Goal: Use online tool/utility

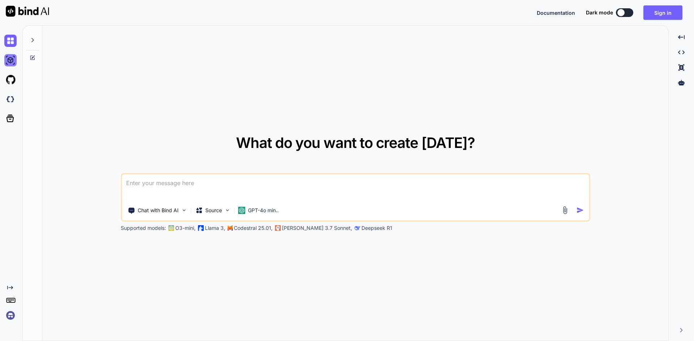
click at [9, 60] on img at bounding box center [10, 60] width 12 height 12
type textarea "x"
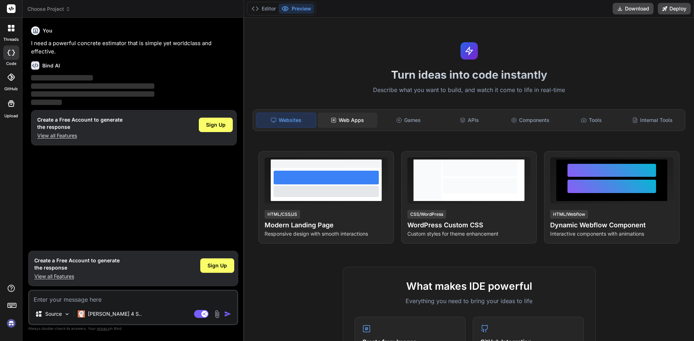
click at [348, 120] on div "Web Apps" at bounding box center [348, 120] width 60 height 15
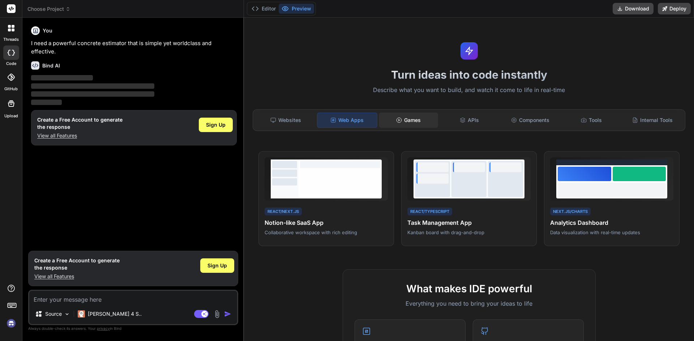
click at [413, 124] on div "Games" at bounding box center [409, 120] width 60 height 15
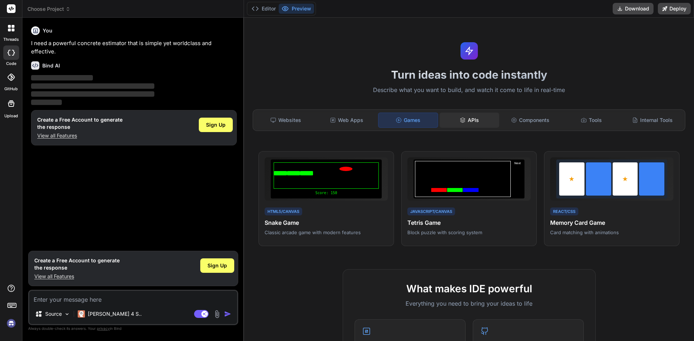
click at [482, 125] on div "APIs" at bounding box center [469, 120] width 60 height 15
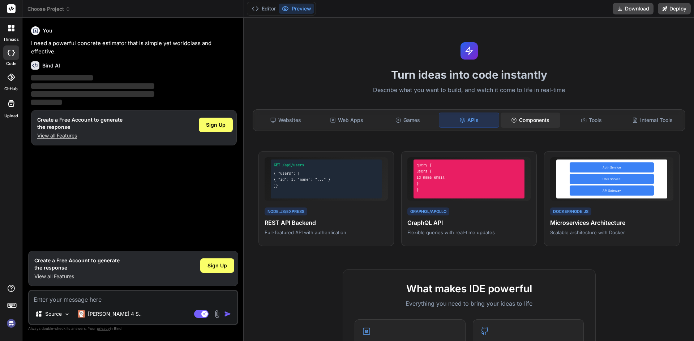
click at [541, 122] on div "Components" at bounding box center [530, 120] width 60 height 15
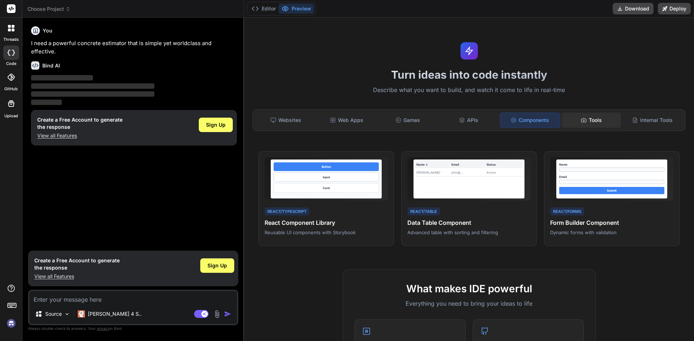
click at [595, 123] on div "Tools" at bounding box center [592, 120] width 60 height 15
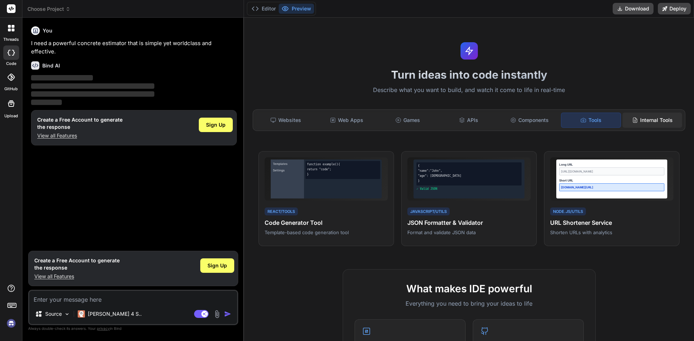
click at [646, 123] on div "Internal Tools" at bounding box center [652, 120] width 60 height 15
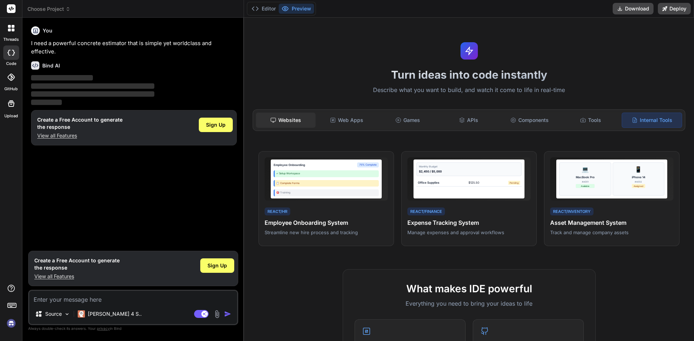
click at [287, 120] on div "Websites" at bounding box center [286, 120] width 60 height 15
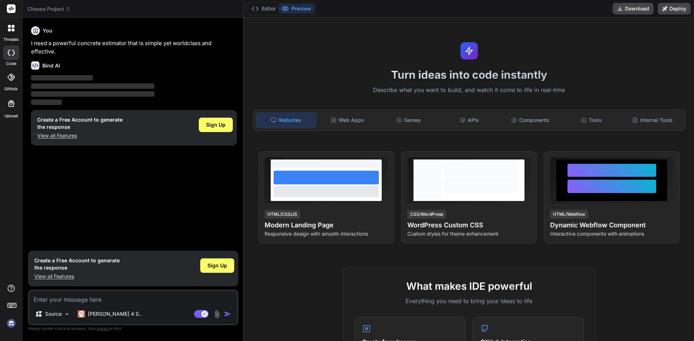
click at [94, 43] on p "I need a powerful concrete estimator that is simple yet worldclass and effectiv…" at bounding box center [134, 47] width 206 height 16
copy div "I need a powerful concrete estimator that is simple yet worldclass and effectiv…"
click at [217, 121] on span "Sign Up" at bounding box center [216, 124] width 20 height 7
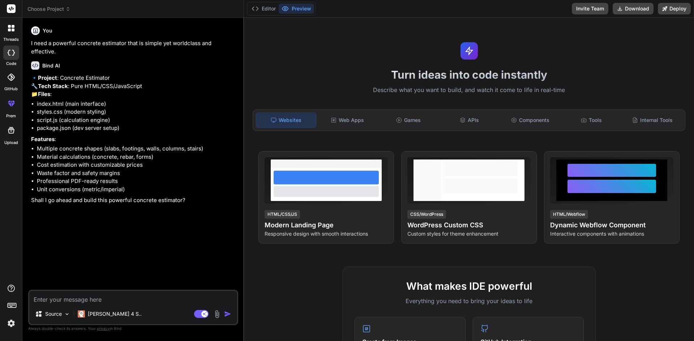
click at [128, 297] on textarea at bounding box center [133, 297] width 208 height 13
type textarea "x"
type textarea "y"
type textarea "x"
type textarea "ye"
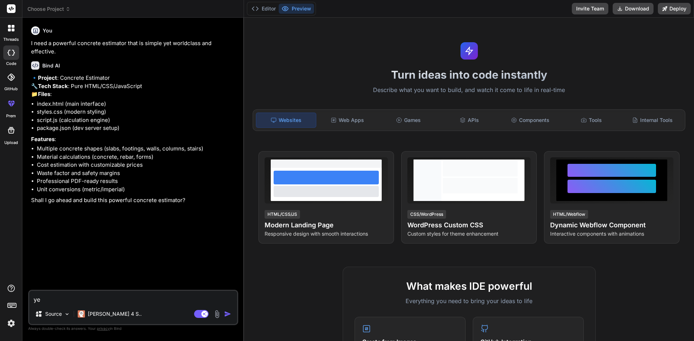
type textarea "x"
type textarea "yes"
type textarea "x"
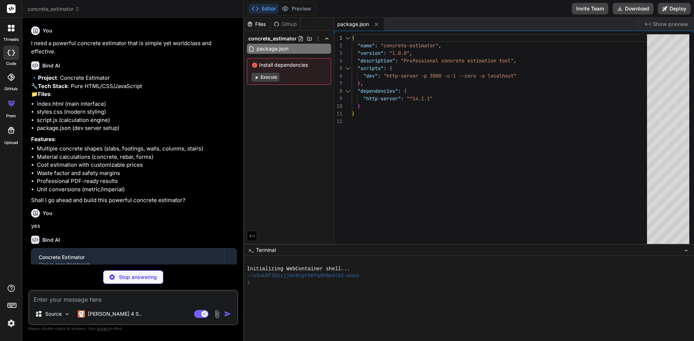
scroll to position [50, 0]
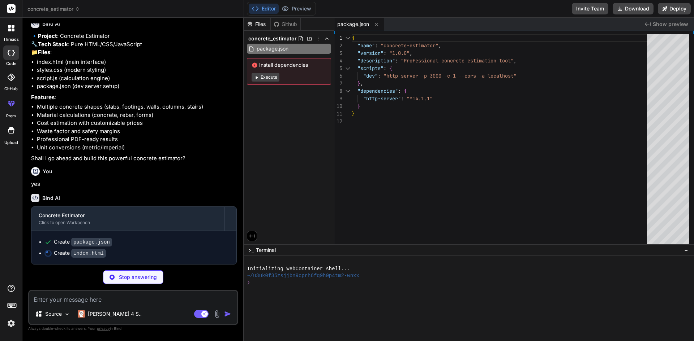
type textarea "x"
type textarea "</body> </html>"
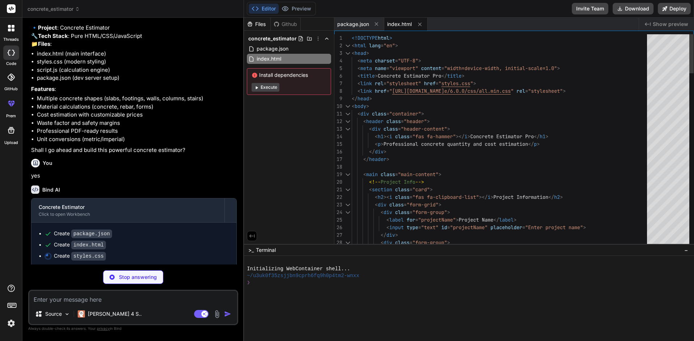
type textarea "x"
type textarea ".shape-selector { display: none; } }"
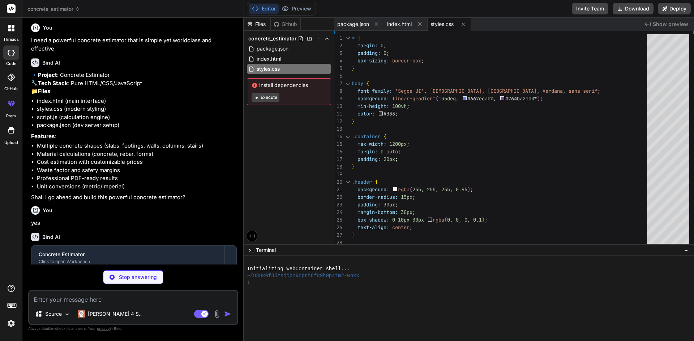
scroll to position [0, 0]
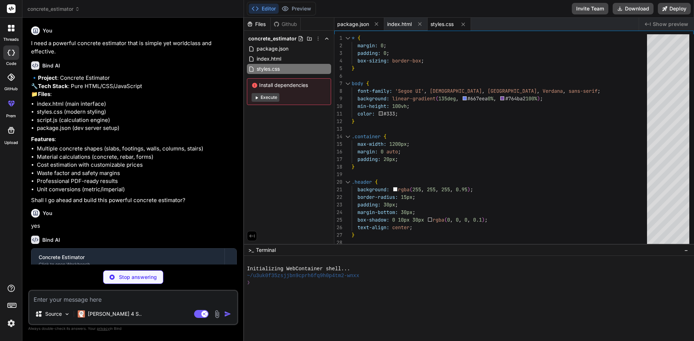
type textarea "x"
click at [345, 26] on span "package.json" at bounding box center [353, 24] width 32 height 7
type textarea "}"
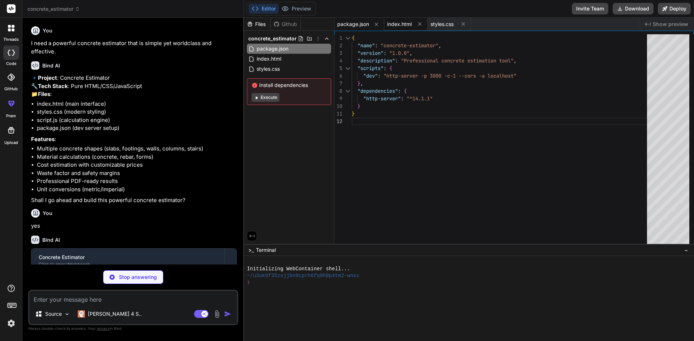
type textarea "x"
click at [397, 22] on span "index.html" at bounding box center [399, 24] width 25 height 7
type textarea "</body> </html>"
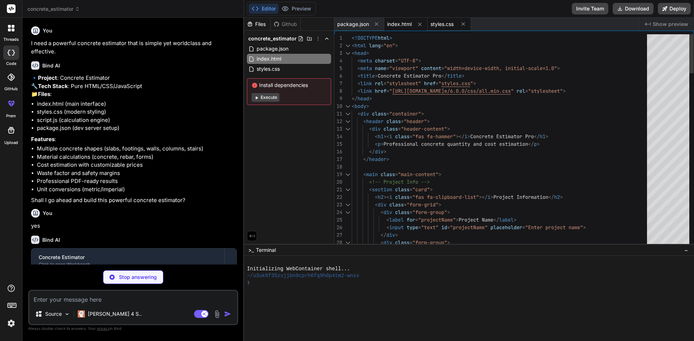
type textarea "x"
click at [438, 23] on span "styles.css" at bounding box center [441, 24] width 23 height 7
type textarea ".shape-selector { display: none; } }"
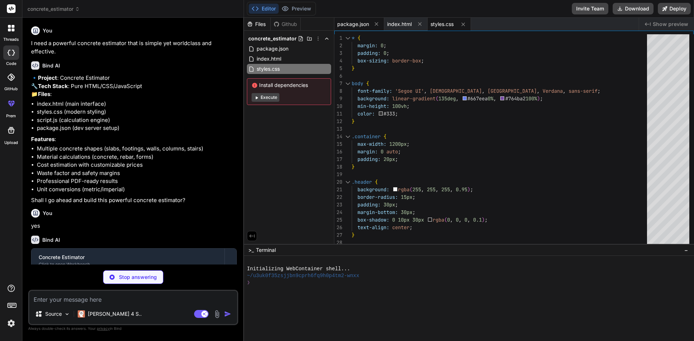
type textarea "x"
click at [344, 23] on span "package.json" at bounding box center [353, 24] width 32 height 7
type textarea "}"
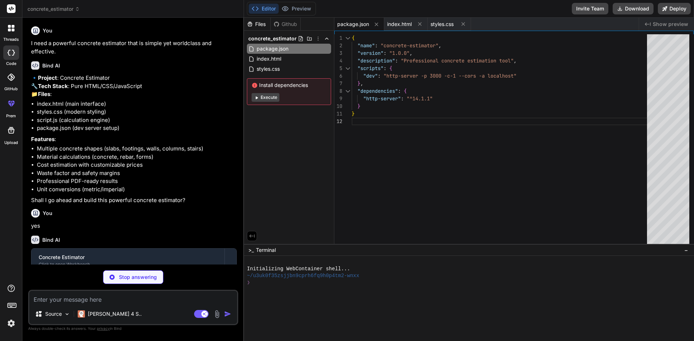
type textarea "x"
type textarea "});"
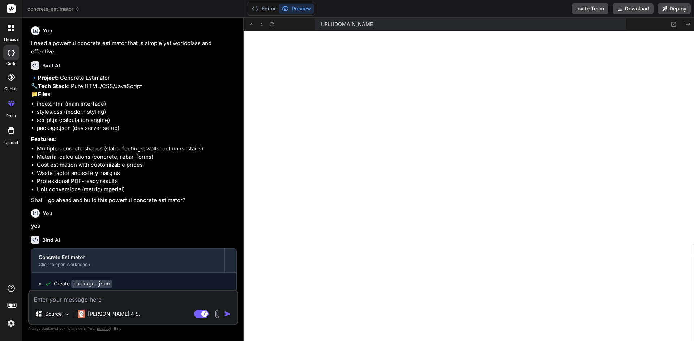
scroll to position [316, 0]
type textarea "x"
type textarea "printWindow.print(); } } // Initialize the estimator when the page loads let es…"
type textarea "x"
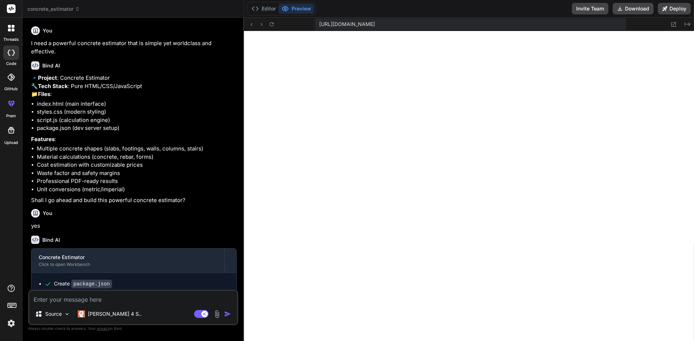
type textarea "// Initialize the estimator when the page loads let estimator; document.addEven…"
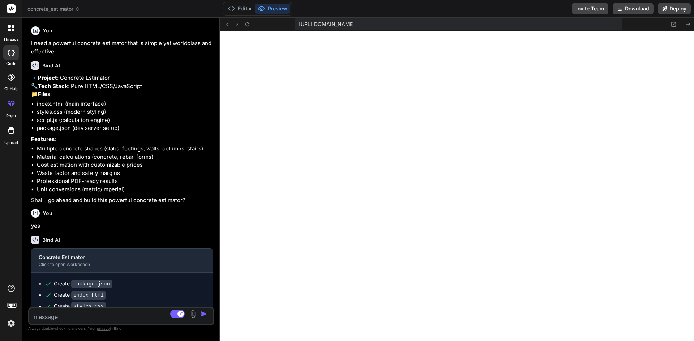
type textarea "x"
type textarea "let estimator; document.addEventListener('DOMContentLoaded', () => { estimator …"
type textarea "x"
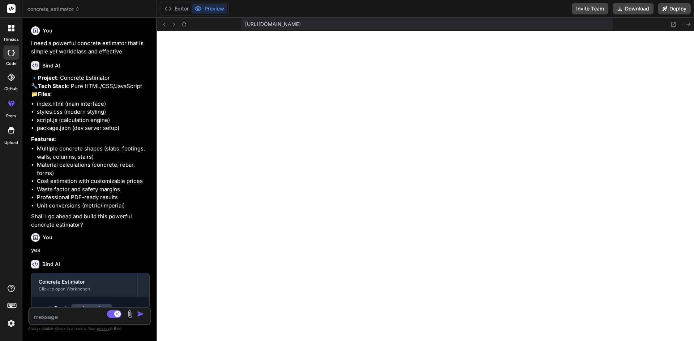
drag, startPoint x: 243, startPoint y: 101, endPoint x: 102, endPoint y: 96, distance: 141.4
click at [102, 96] on div "Bind AI Web Search Created with Pixso. Code Generator You I need a powerful con…" at bounding box center [89, 180] width 134 height 324
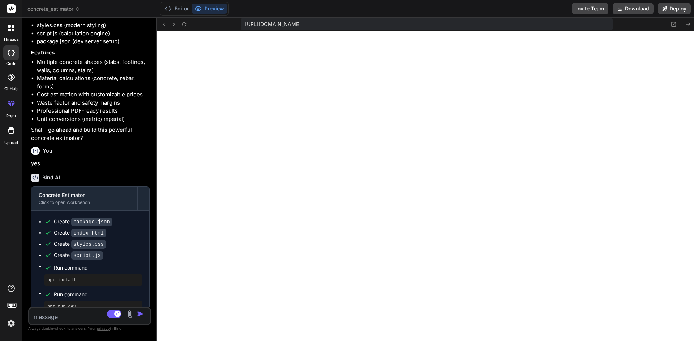
scroll to position [18, 0]
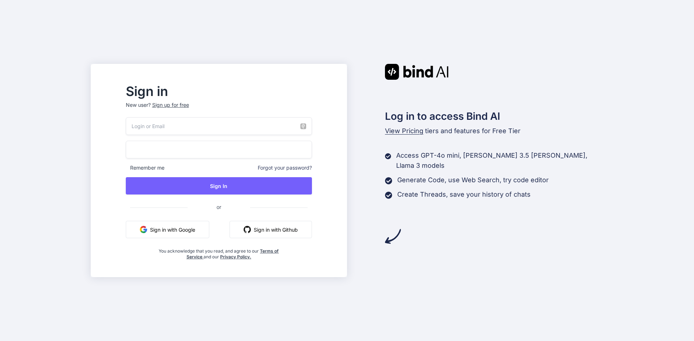
click at [207, 228] on button "Sign in with Google" at bounding box center [167, 229] width 83 height 17
